Goal: Information Seeking & Learning: Learn about a topic

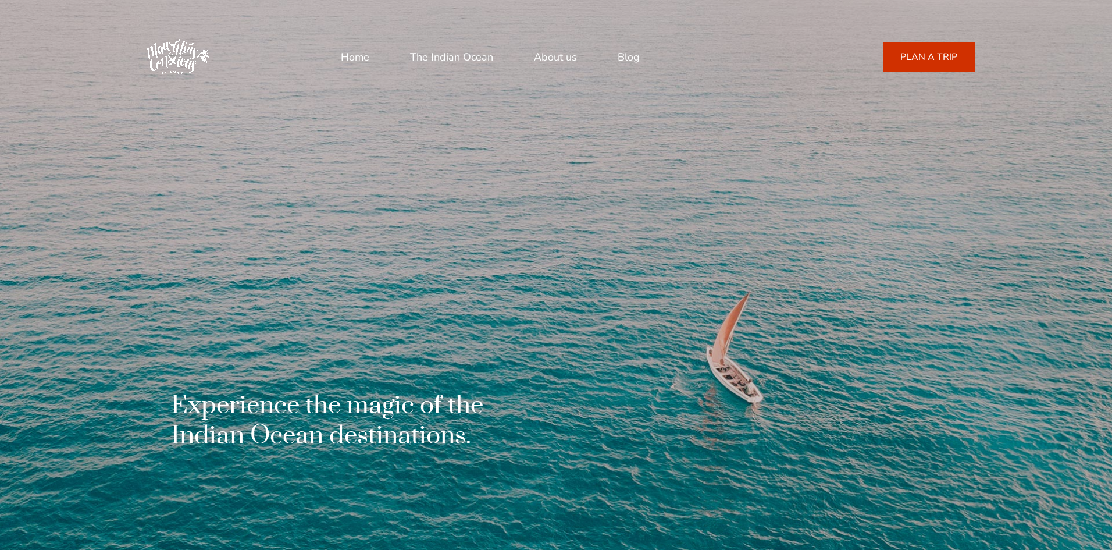
click at [547, 59] on link "About us" at bounding box center [555, 57] width 43 height 28
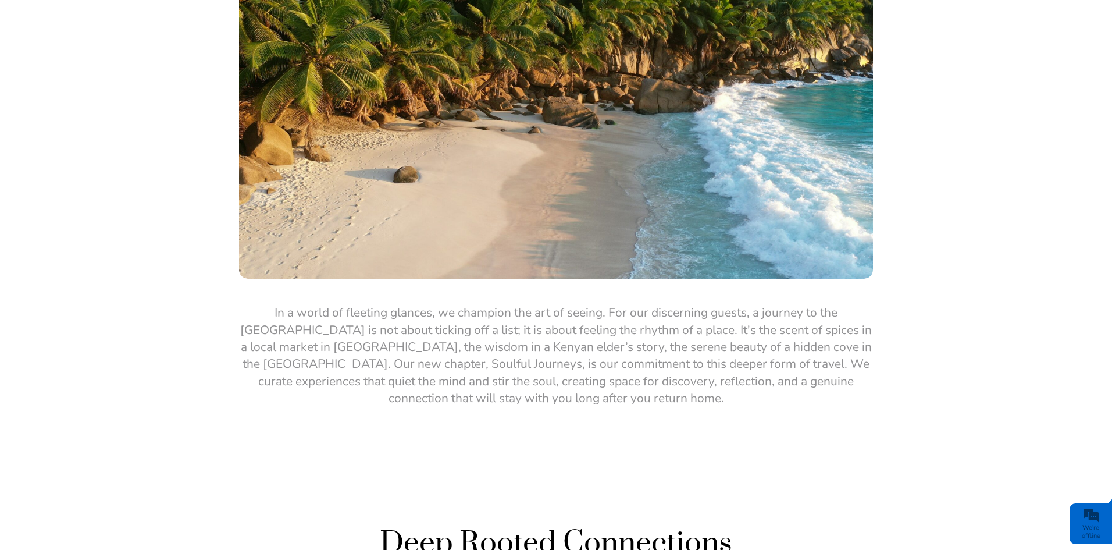
scroll to position [1139, 0]
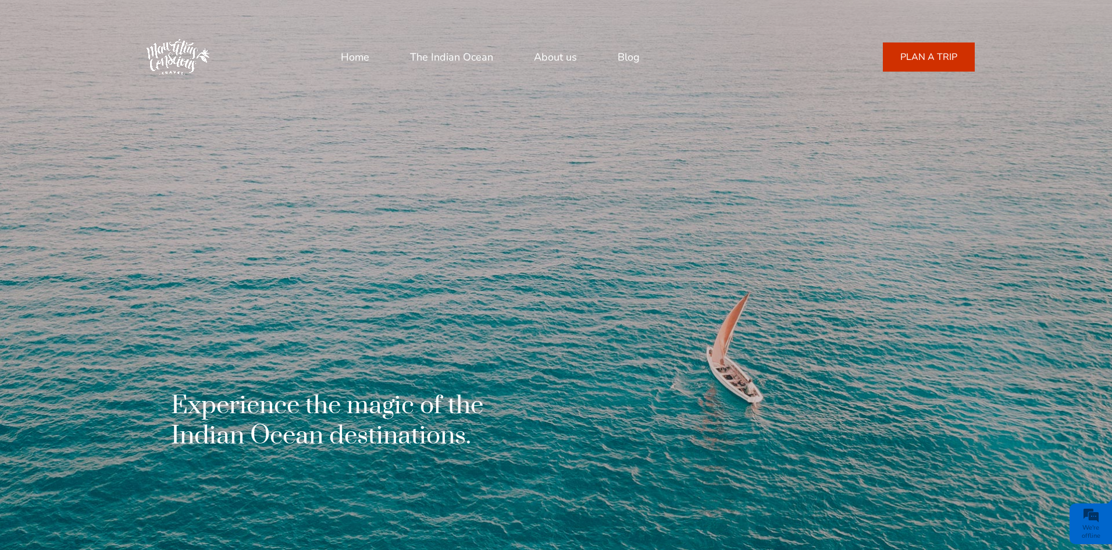
click at [564, 60] on link "About us" at bounding box center [555, 57] width 43 height 28
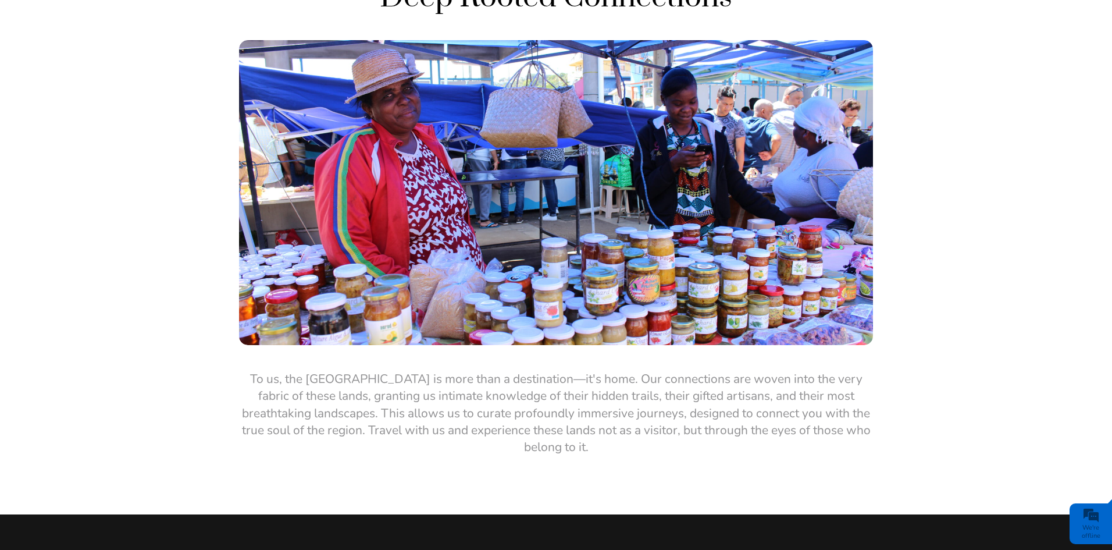
scroll to position [2186, 0]
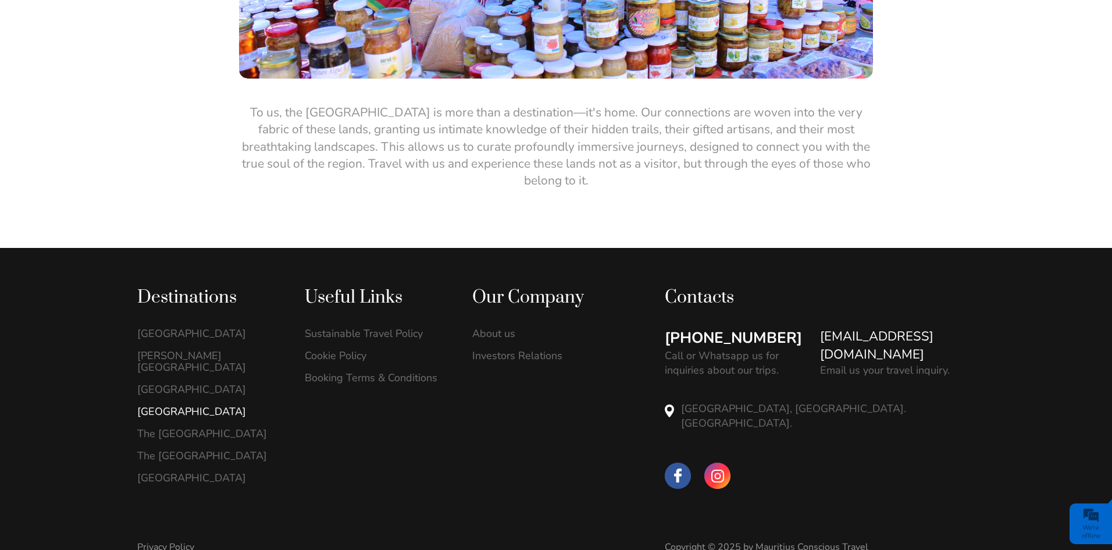
click at [185, 405] on link "[GEOGRAPHIC_DATA]" at bounding box center [208, 411] width 143 height 12
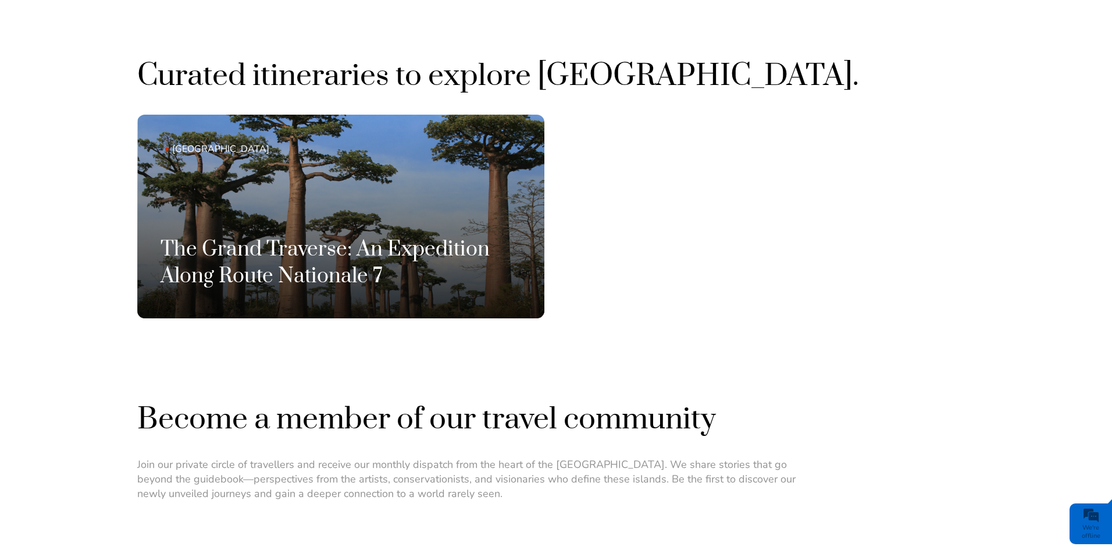
scroll to position [814, 0]
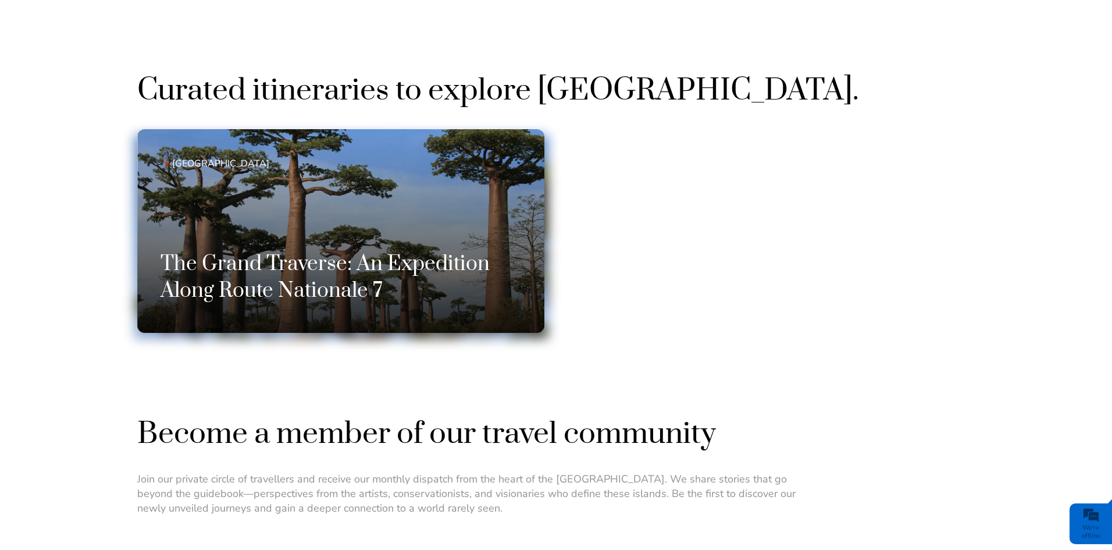
click at [237, 270] on h3 "The Grand Traverse: An Expedition Along Route Nationale 7" at bounding box center [341, 278] width 361 height 54
